Goal: Information Seeking & Learning: Learn about a topic

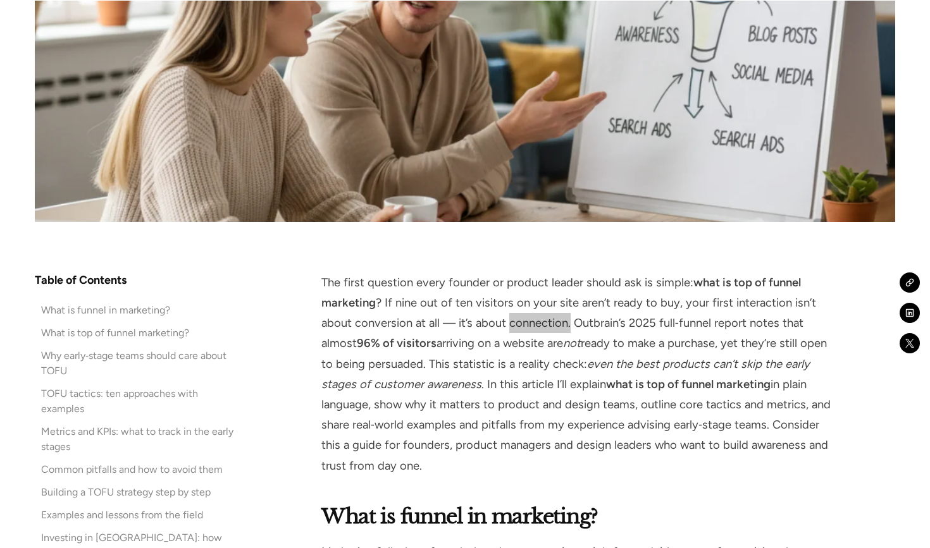
scroll to position [598, 0]
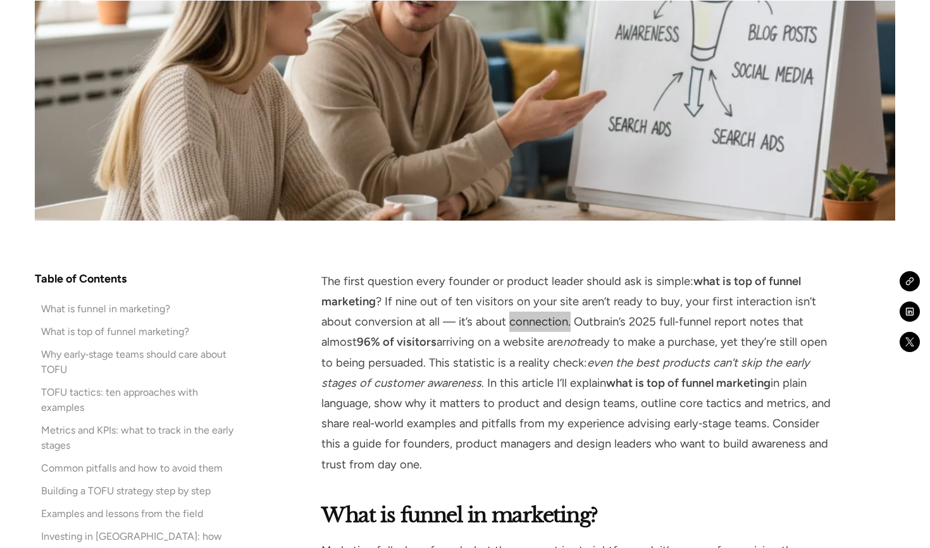
drag, startPoint x: 694, startPoint y: 76, endPoint x: 548, endPoint y: 324, distance: 287.8
click at [548, 324] on p "The first question every founder or product leader should ask is simple: what i…" at bounding box center [578, 373] width 515 height 204
click at [547, 347] on p "The first question every founder or product leader should ask is simple: what i…" at bounding box center [578, 373] width 515 height 204
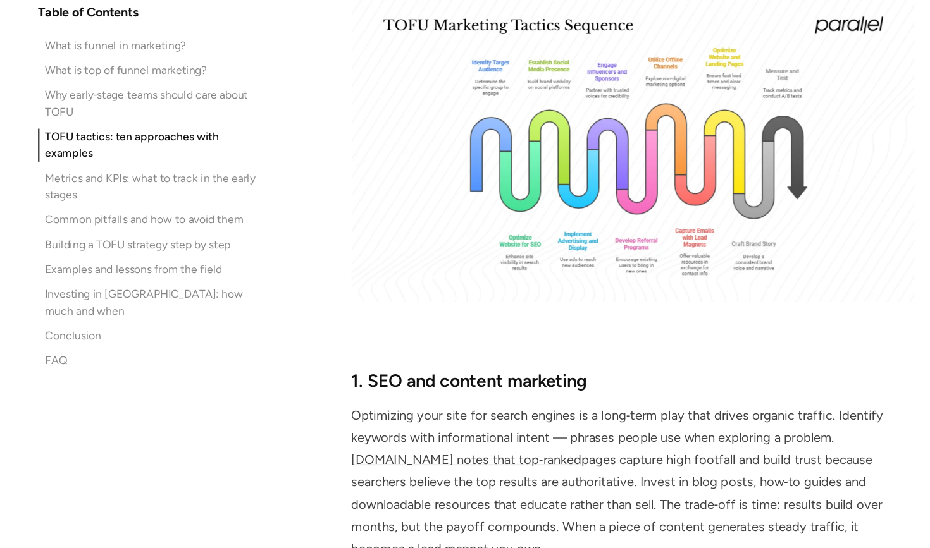
scroll to position [3855, 0]
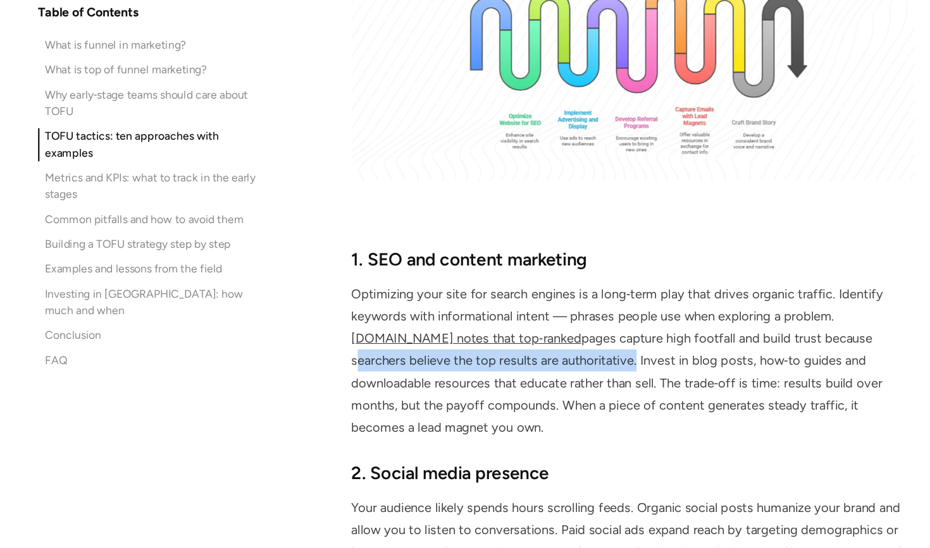
drag, startPoint x: 708, startPoint y: 261, endPoint x: 466, endPoint y: 276, distance: 242.8
click at [466, 306] on p "Optimizing your site for search engines is a long‑term play that drives organic…" at bounding box center [578, 377] width 515 height 142
copy p "searchers believe the top results are authoritative"
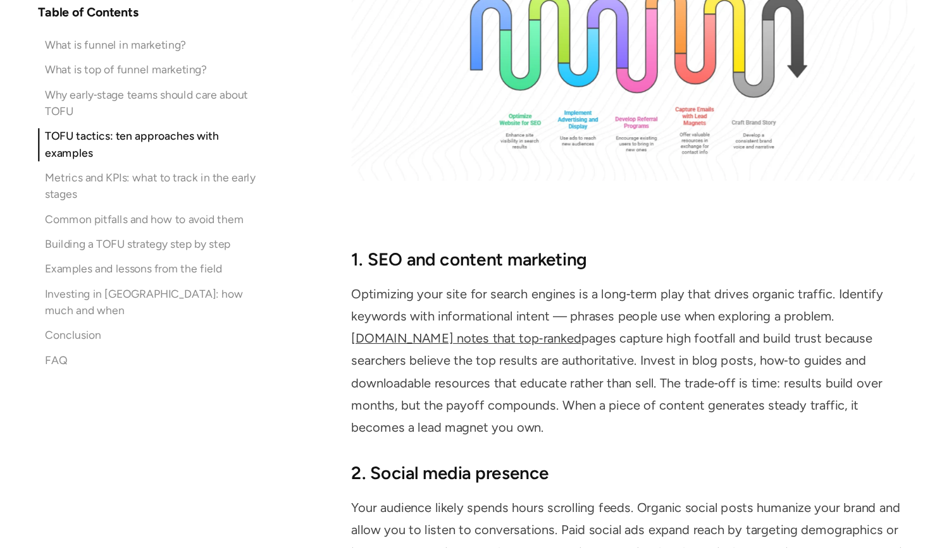
click at [488, 306] on p "Optimizing your site for search engines is a long‑term play that drives organic…" at bounding box center [578, 377] width 515 height 142
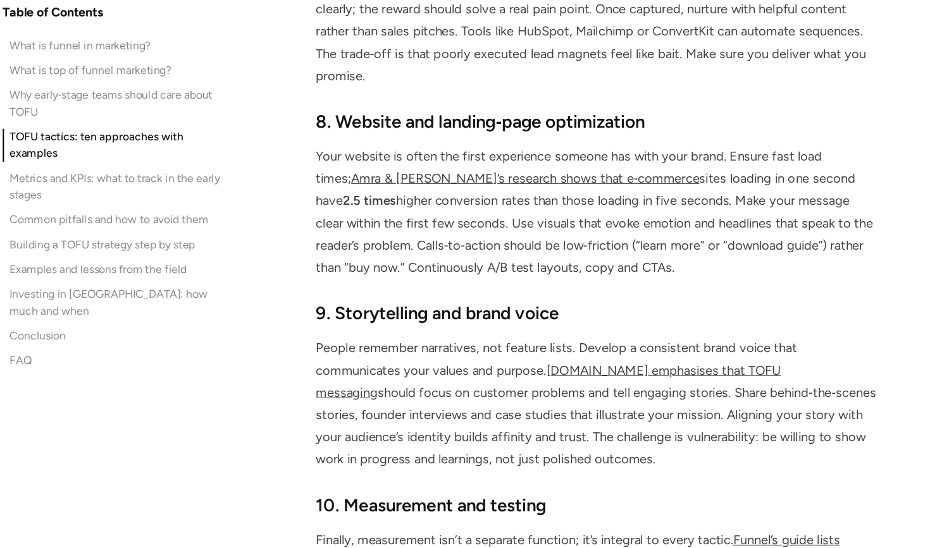
scroll to position [5189, 0]
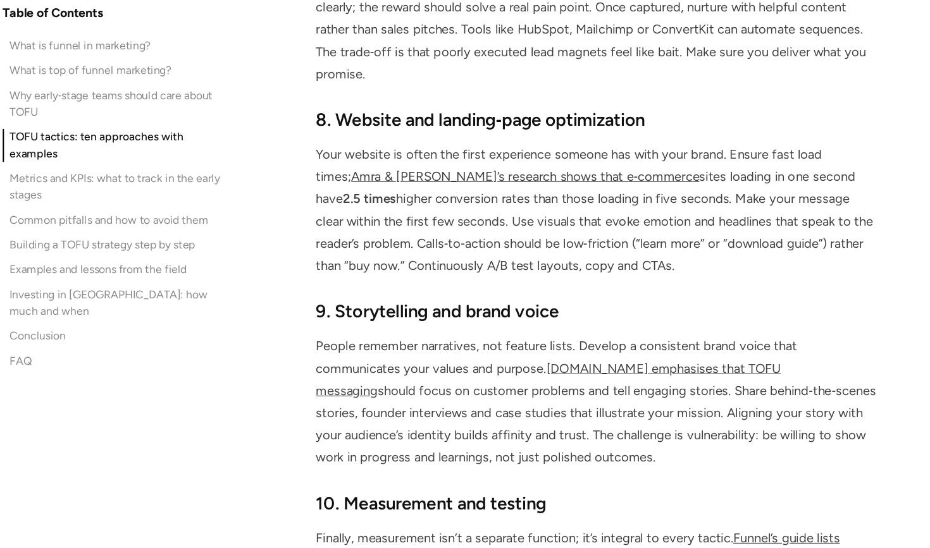
drag, startPoint x: 307, startPoint y: 175, endPoint x: 526, endPoint y: 161, distance: 219.3
click at [526, 178] on p "Your website is often the first experience someone has with your brand. Ensure …" at bounding box center [578, 239] width 515 height 122
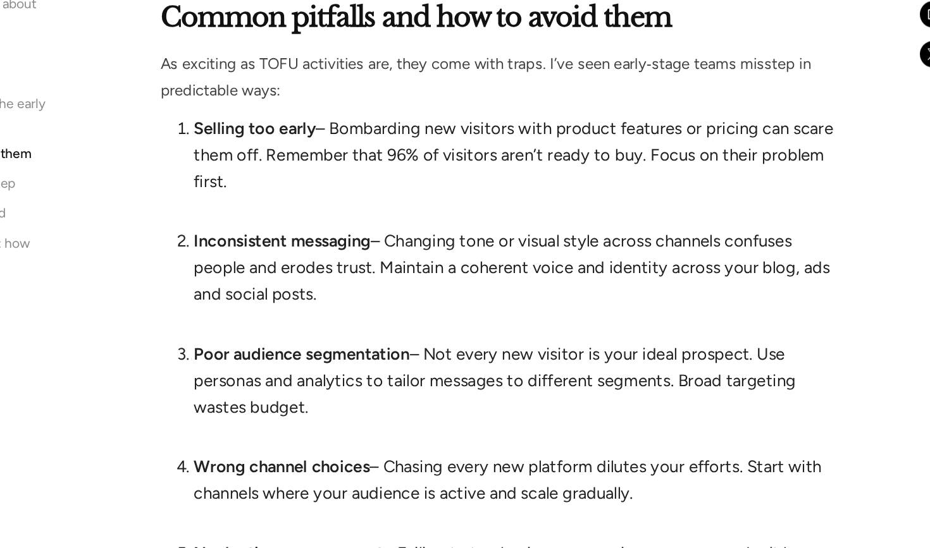
scroll to position [6601, 0]
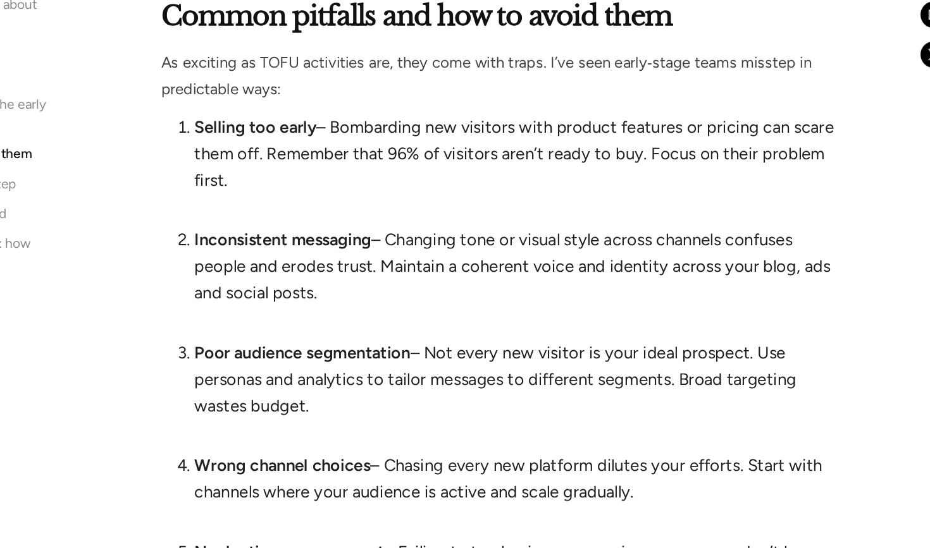
click at [355, 389] on li "Poor audience segmentation – Not every new visitor is your ideal prospect. Use …" at bounding box center [592, 429] width 490 height 81
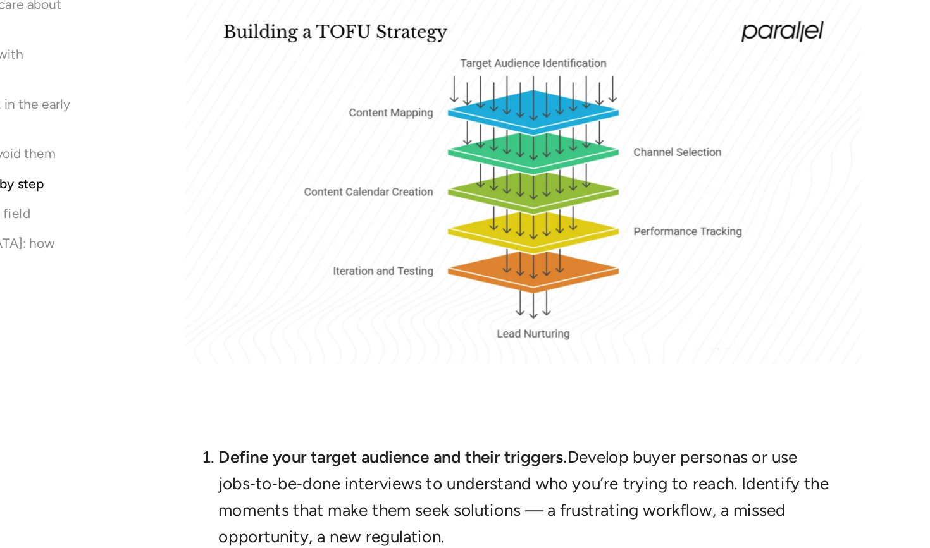
scroll to position [7336, 0]
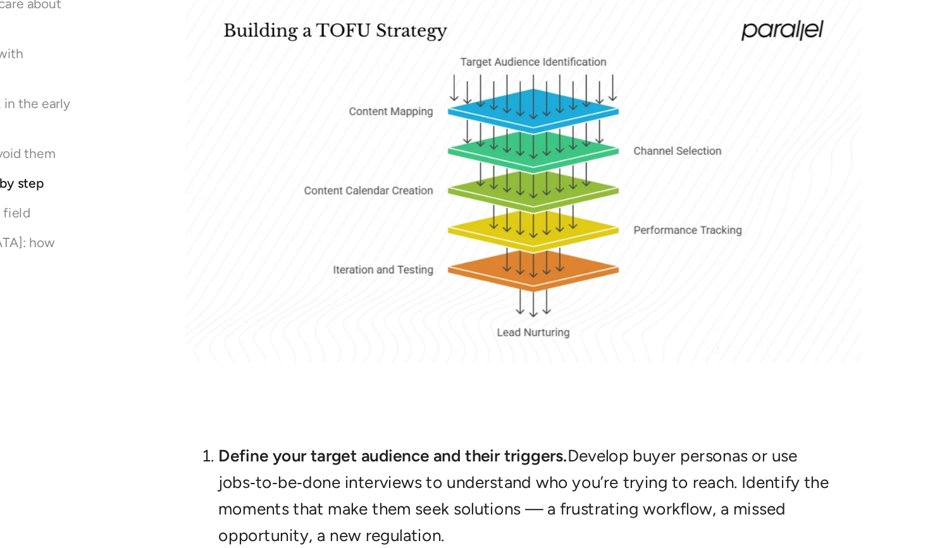
click at [347, 468] on li "Define your target audience and their triggers. Develop buyer personas or use j…" at bounding box center [592, 518] width 490 height 101
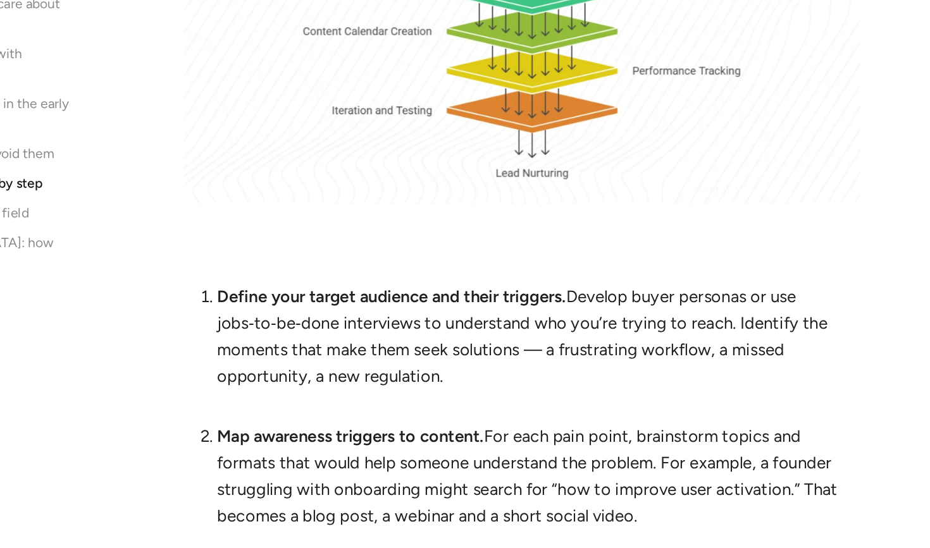
scroll to position [7458, 0]
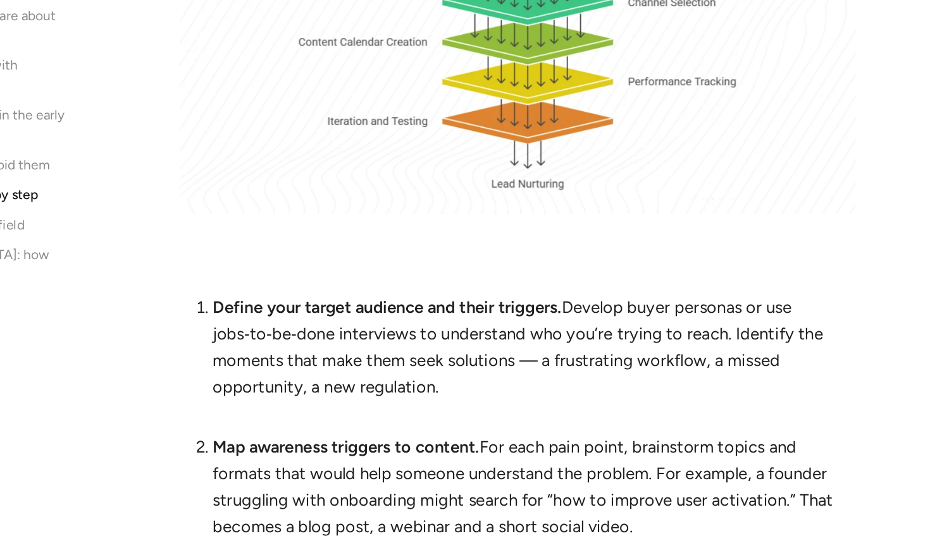
click at [347, 452] on li "Map awareness triggers to content. For each pain point, brainstorm topics and f…" at bounding box center [592, 502] width 490 height 101
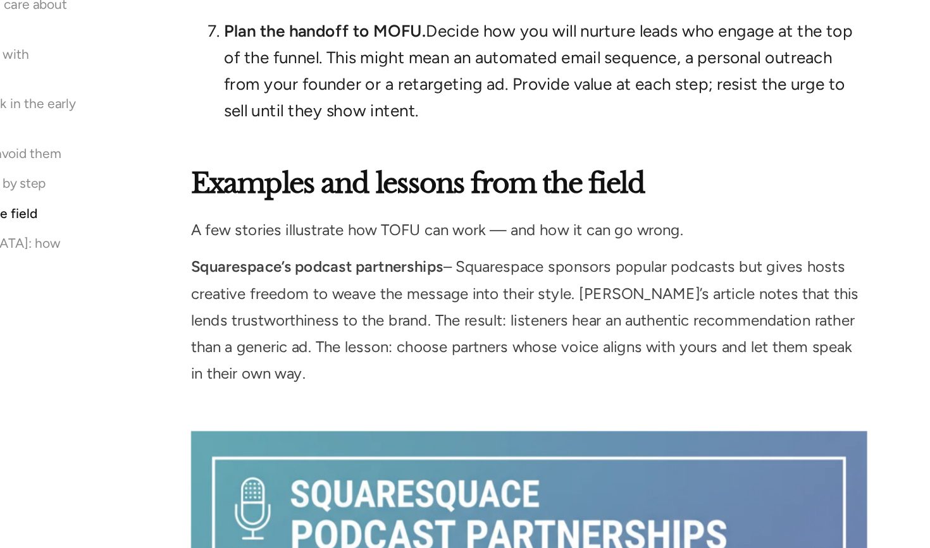
scroll to position [8238, 0]
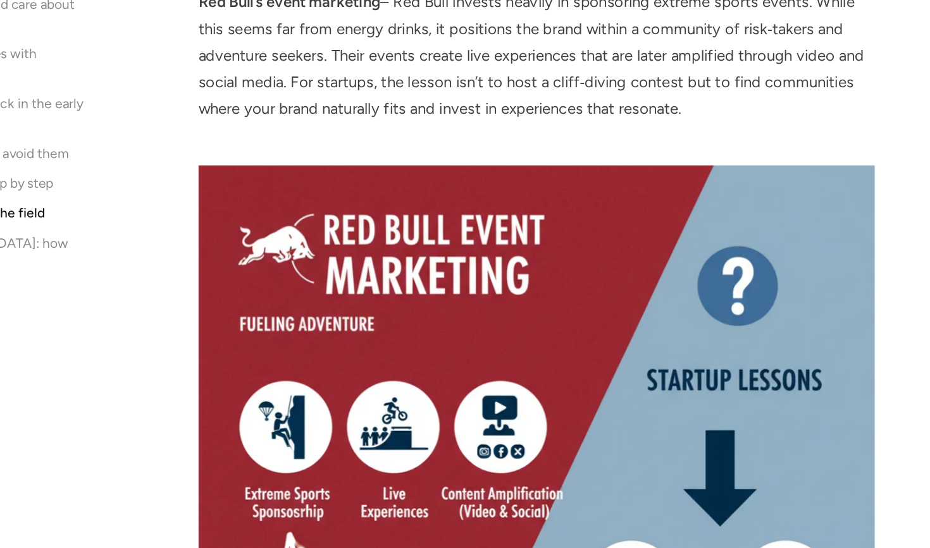
scroll to position [9863, 0]
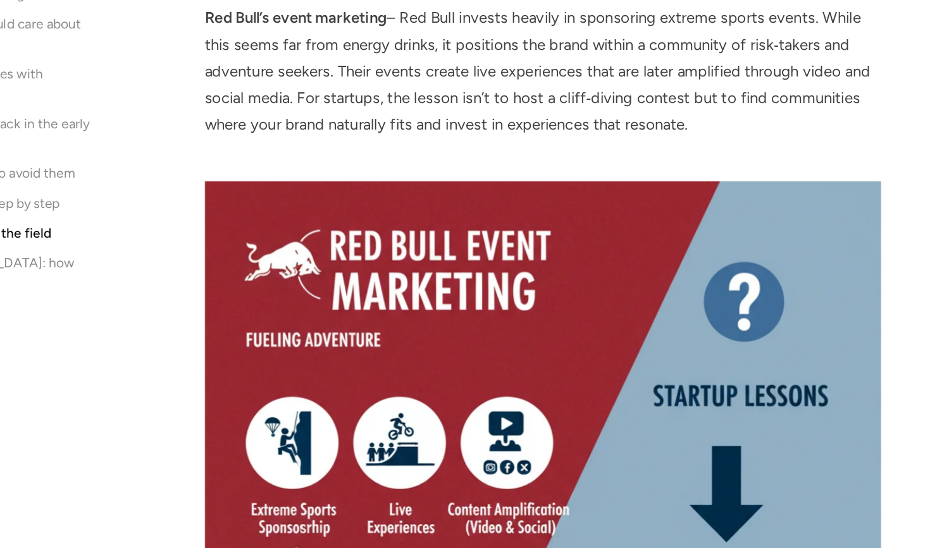
click at [321, 314] on img at bounding box center [578, 511] width 515 height 515
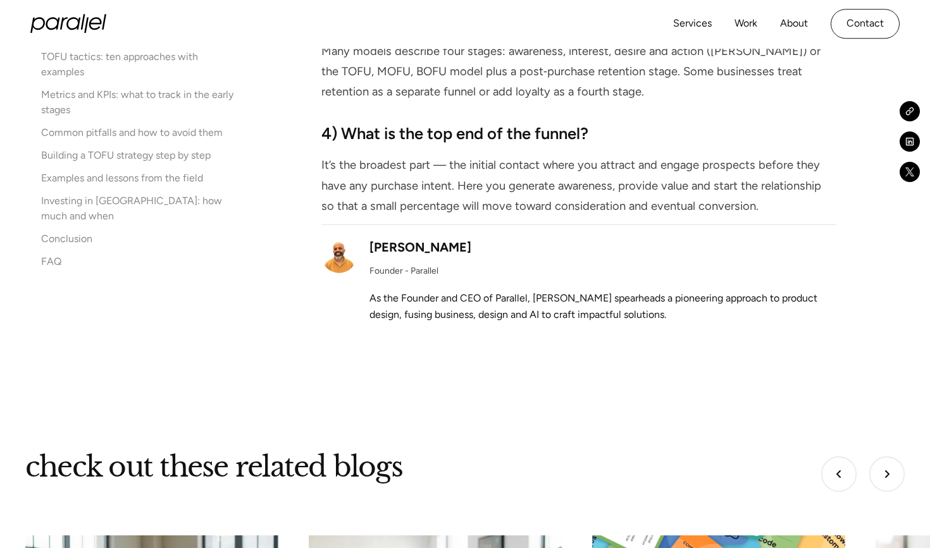
scroll to position [12569, 0]
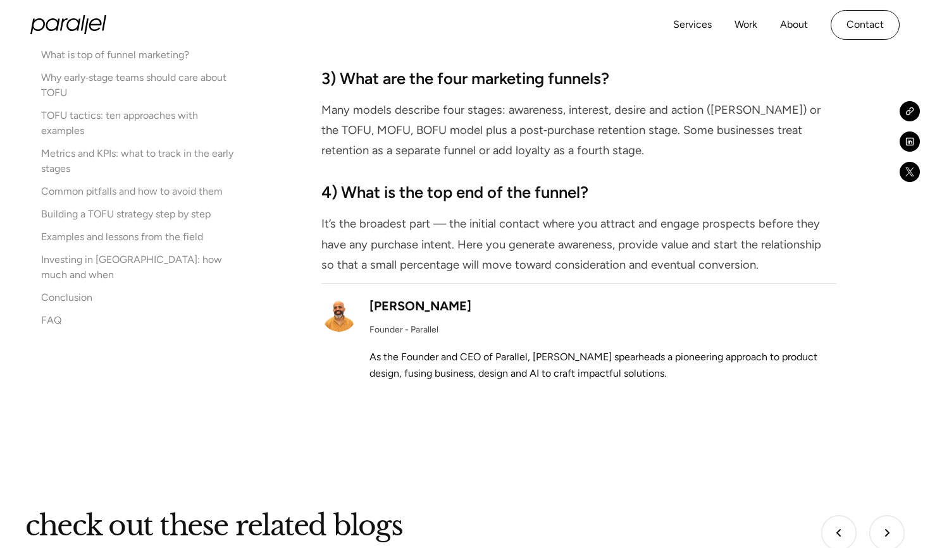
click at [426, 297] on div "[PERSON_NAME]" at bounding box center [420, 306] width 102 height 19
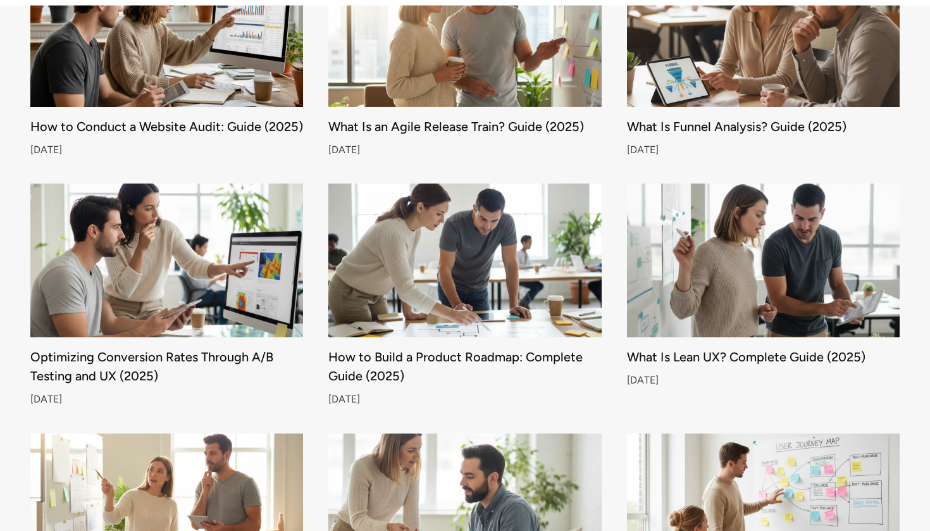
scroll to position [1662, 0]
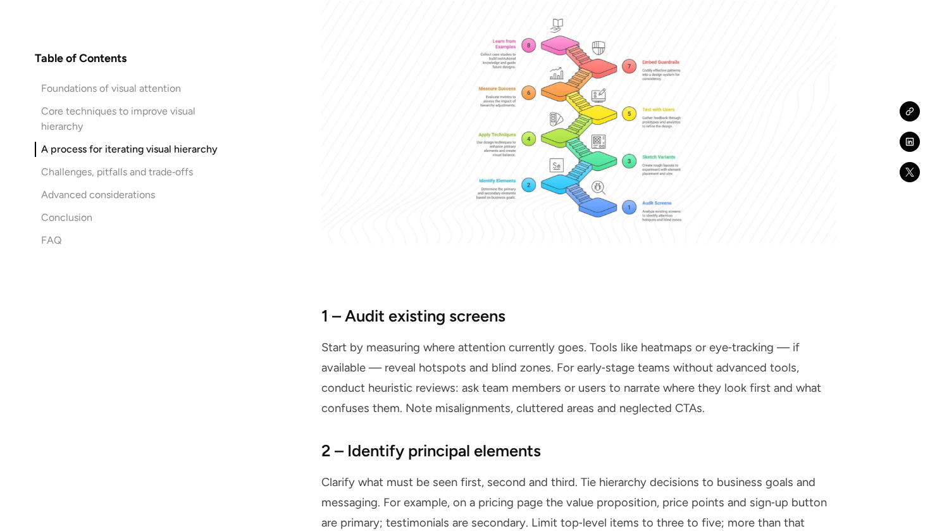
scroll to position [12703, 0]
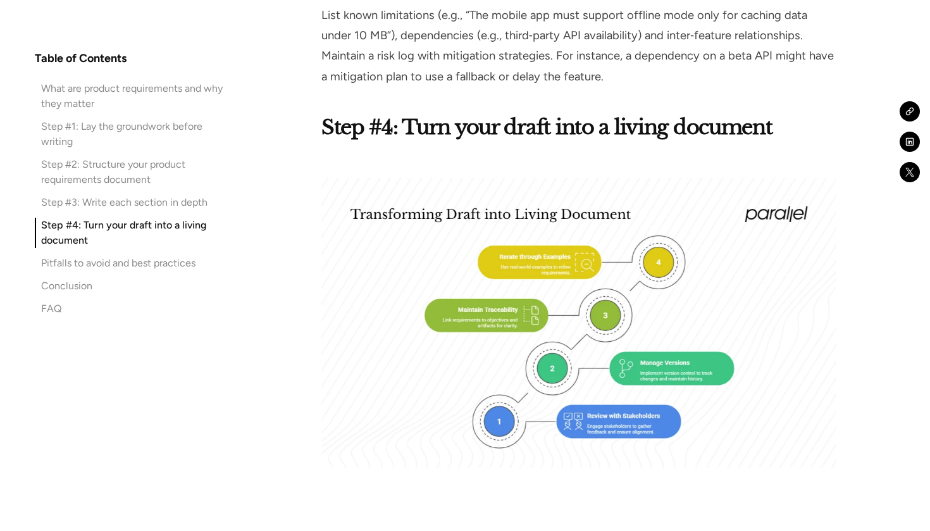
scroll to position [7656, 0]
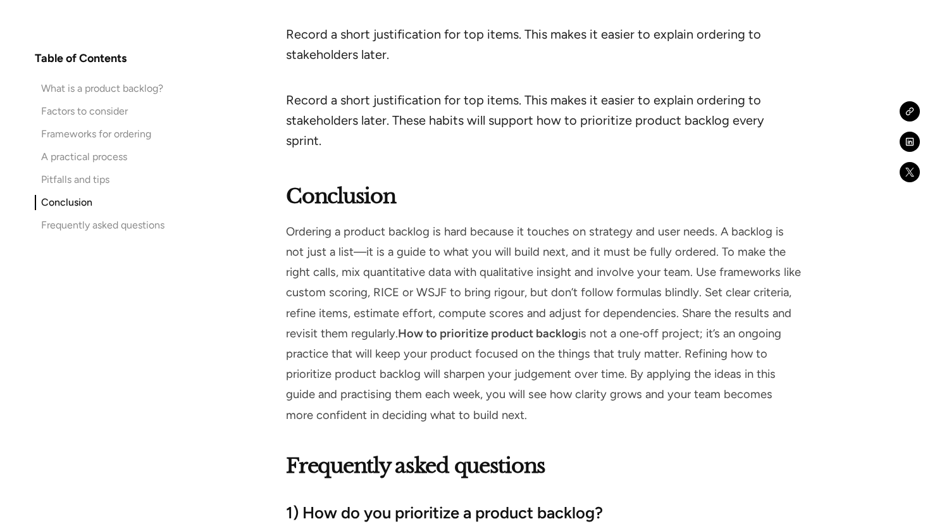
scroll to position [7830, 0]
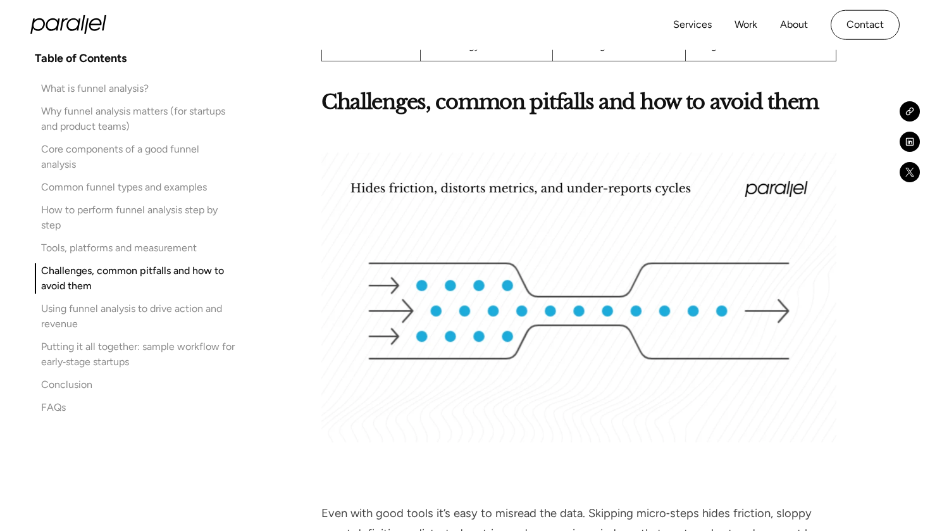
scroll to position [9217, 0]
